Goal: Task Accomplishment & Management: Use online tool/utility

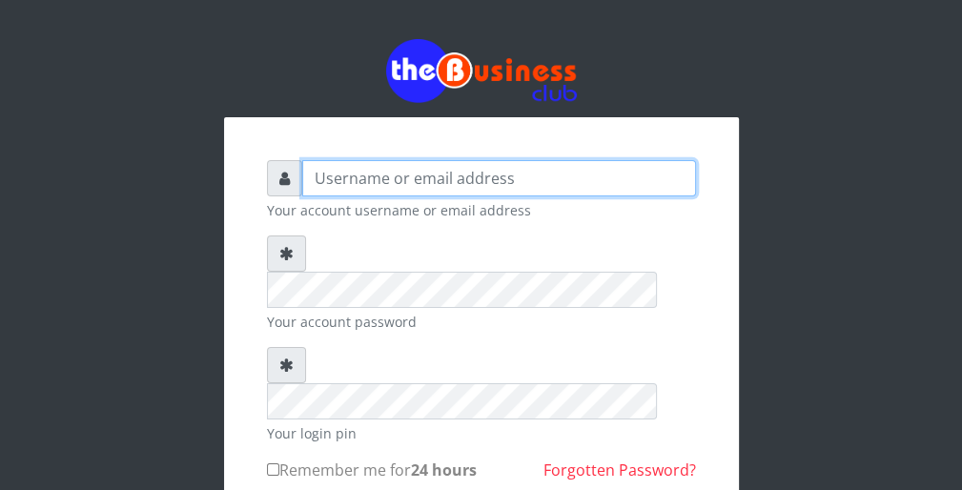
type input "wergbac8"
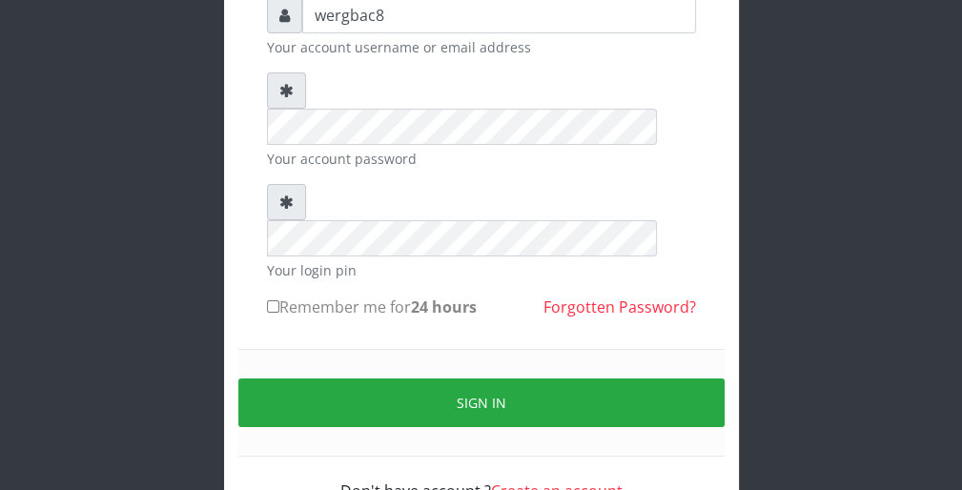
scroll to position [175, 0]
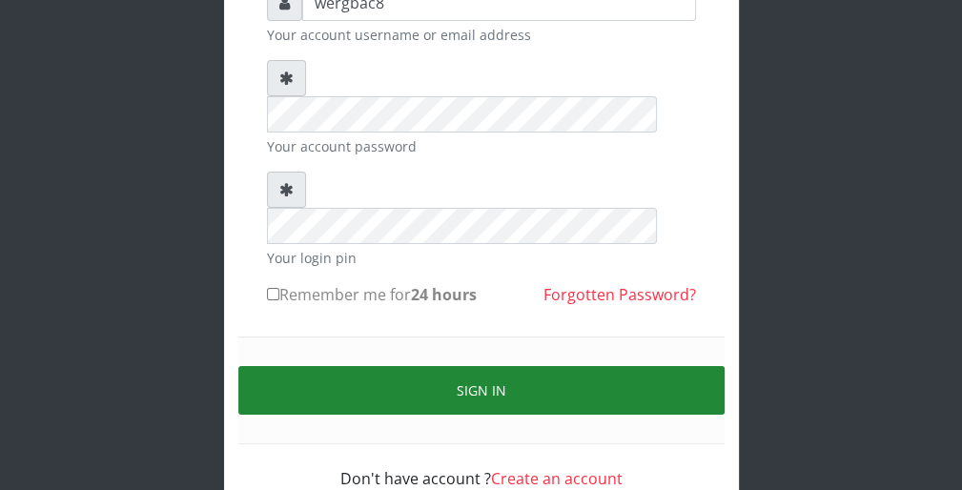
click at [649, 366] on button "Sign in" at bounding box center [481, 390] width 486 height 49
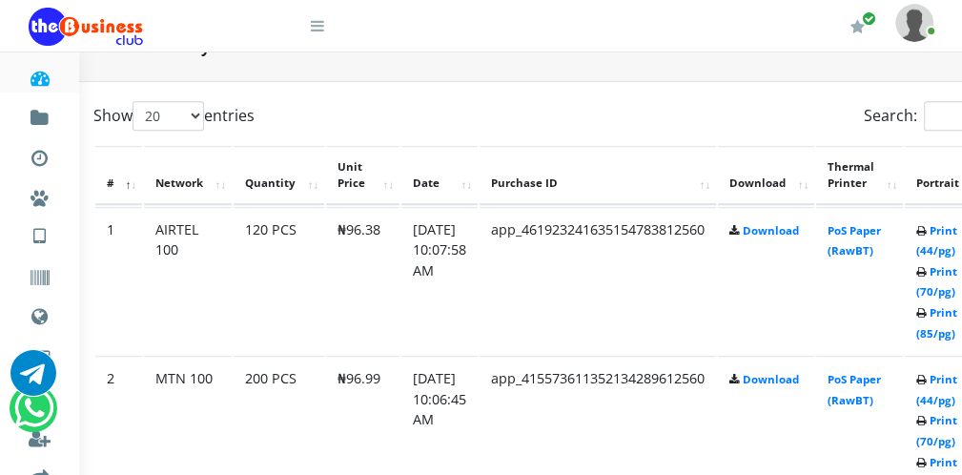
scroll to position [953, 76]
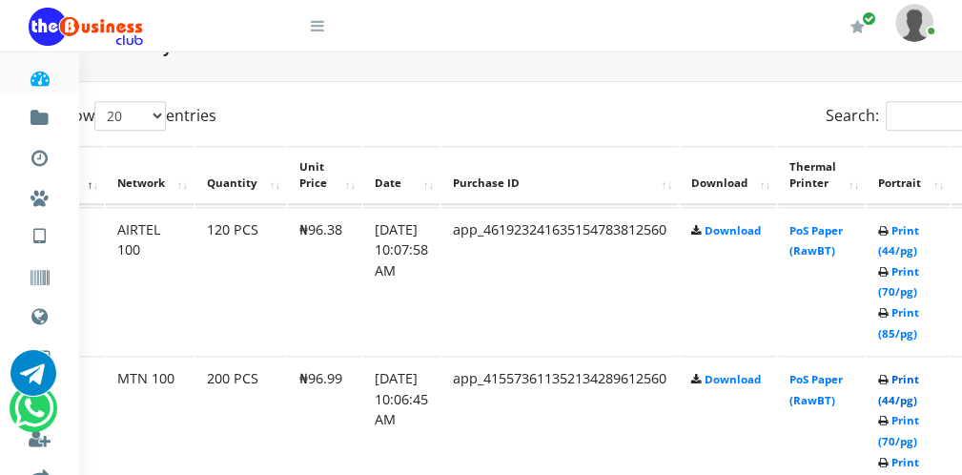
click at [907, 398] on link "Print (44/pg)" at bounding box center [898, 389] width 41 height 35
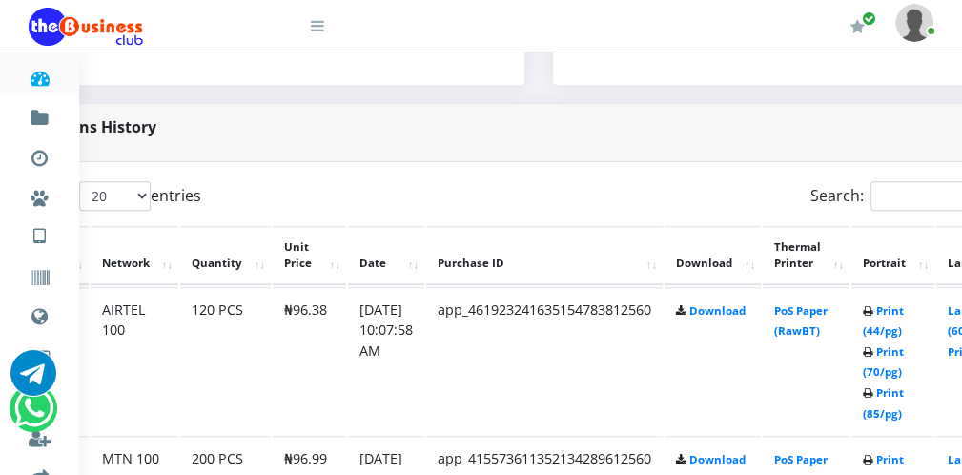
scroll to position [873, 71]
